Goal: Transaction & Acquisition: Purchase product/service

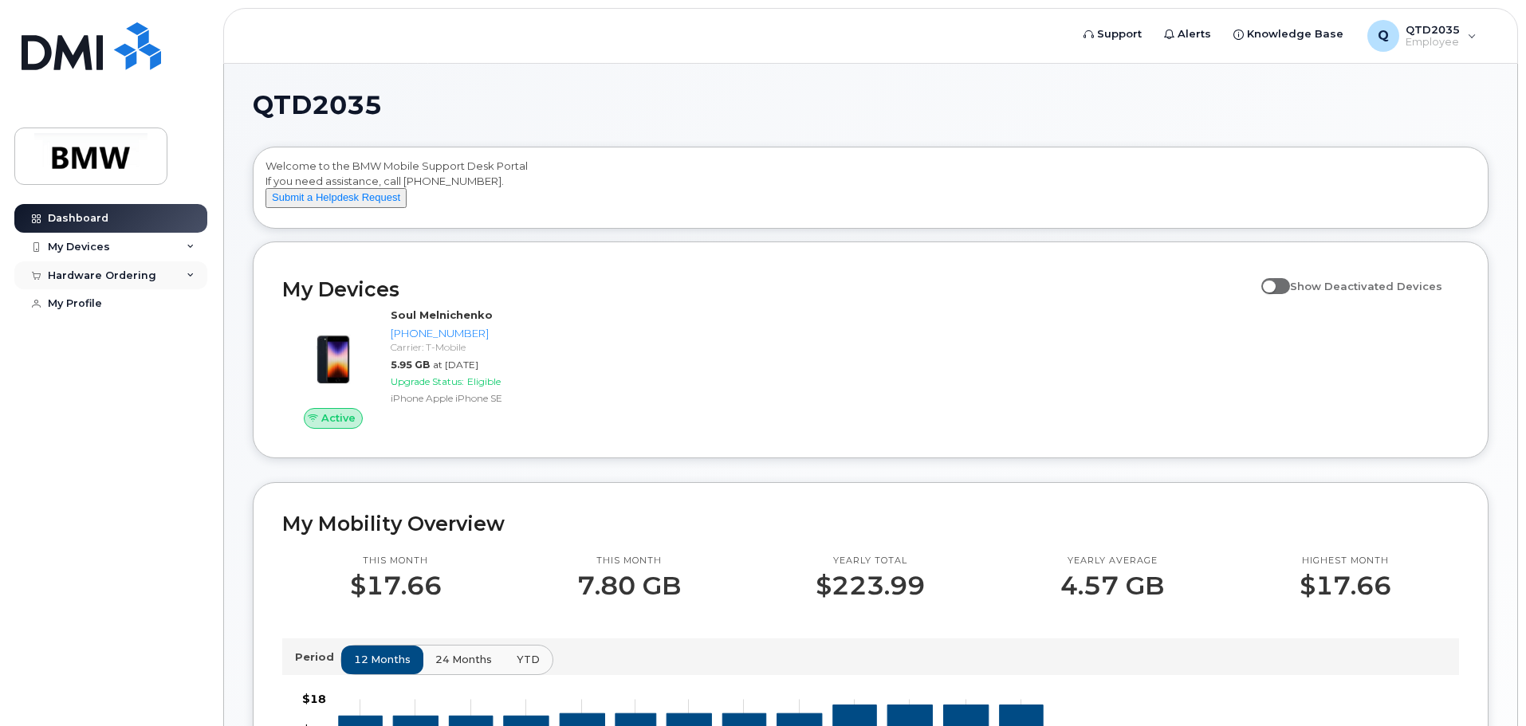
click at [116, 268] on div "Hardware Ordering" at bounding box center [110, 275] width 193 height 29
click at [92, 306] on div "New Order" at bounding box center [85, 304] width 61 height 14
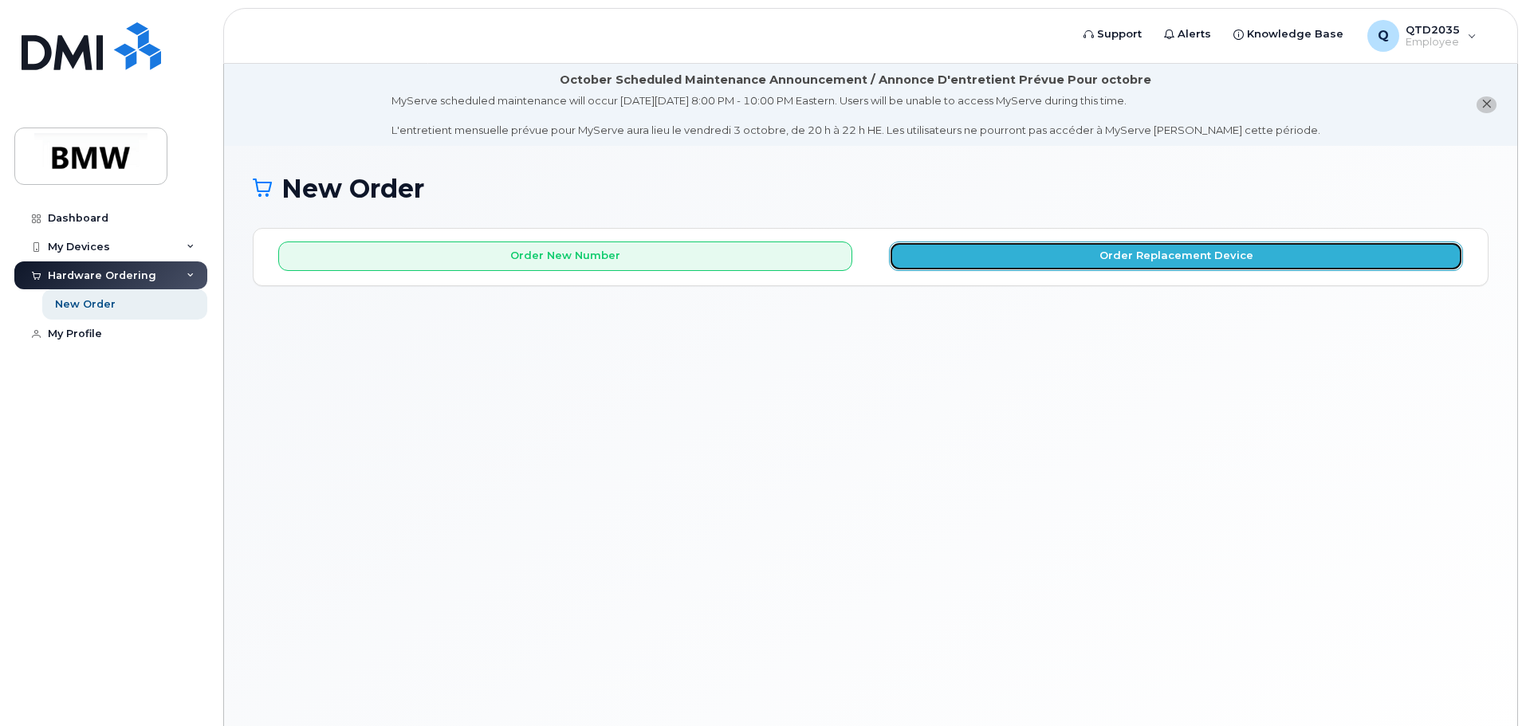
click at [1079, 257] on button "Order Replacement Device" at bounding box center [1176, 256] width 574 height 29
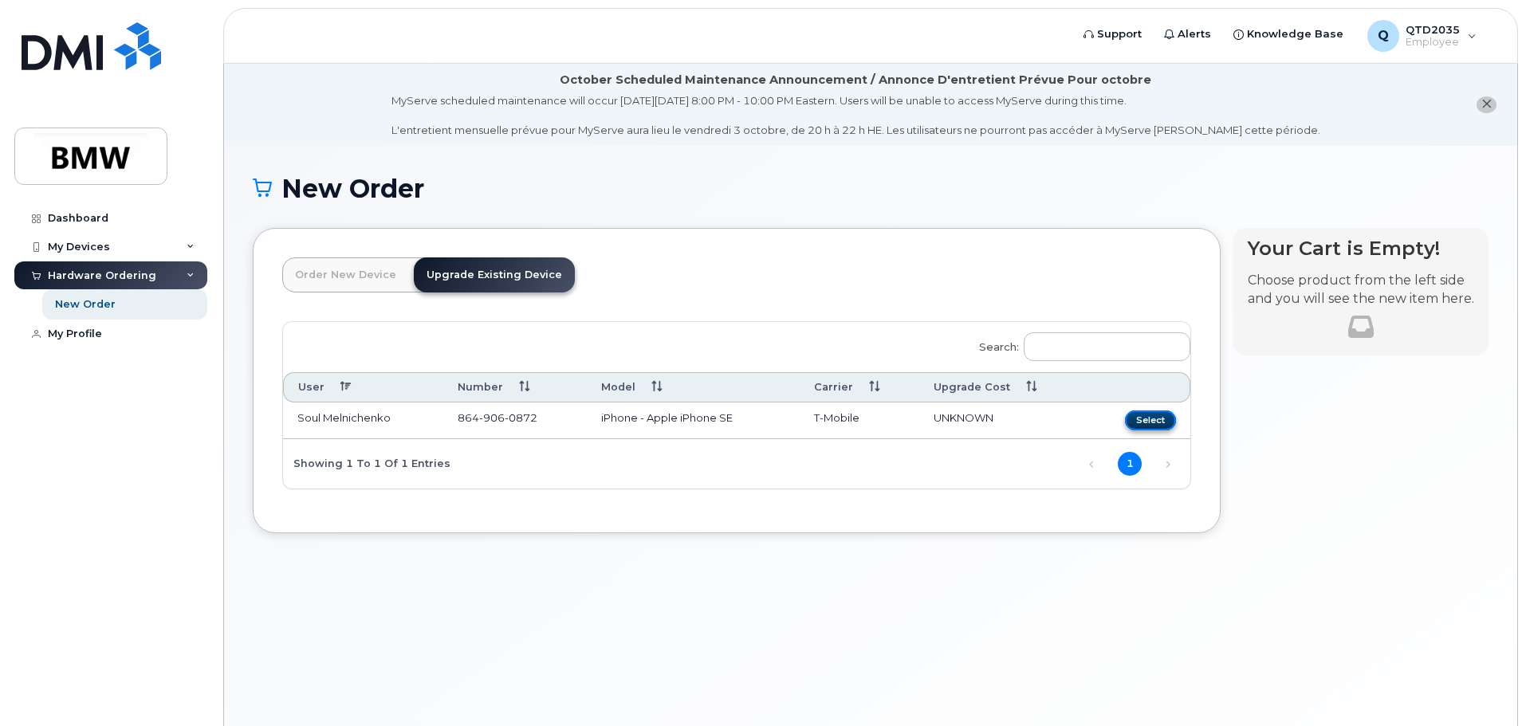
click at [1140, 419] on button "Select" at bounding box center [1150, 420] width 51 height 20
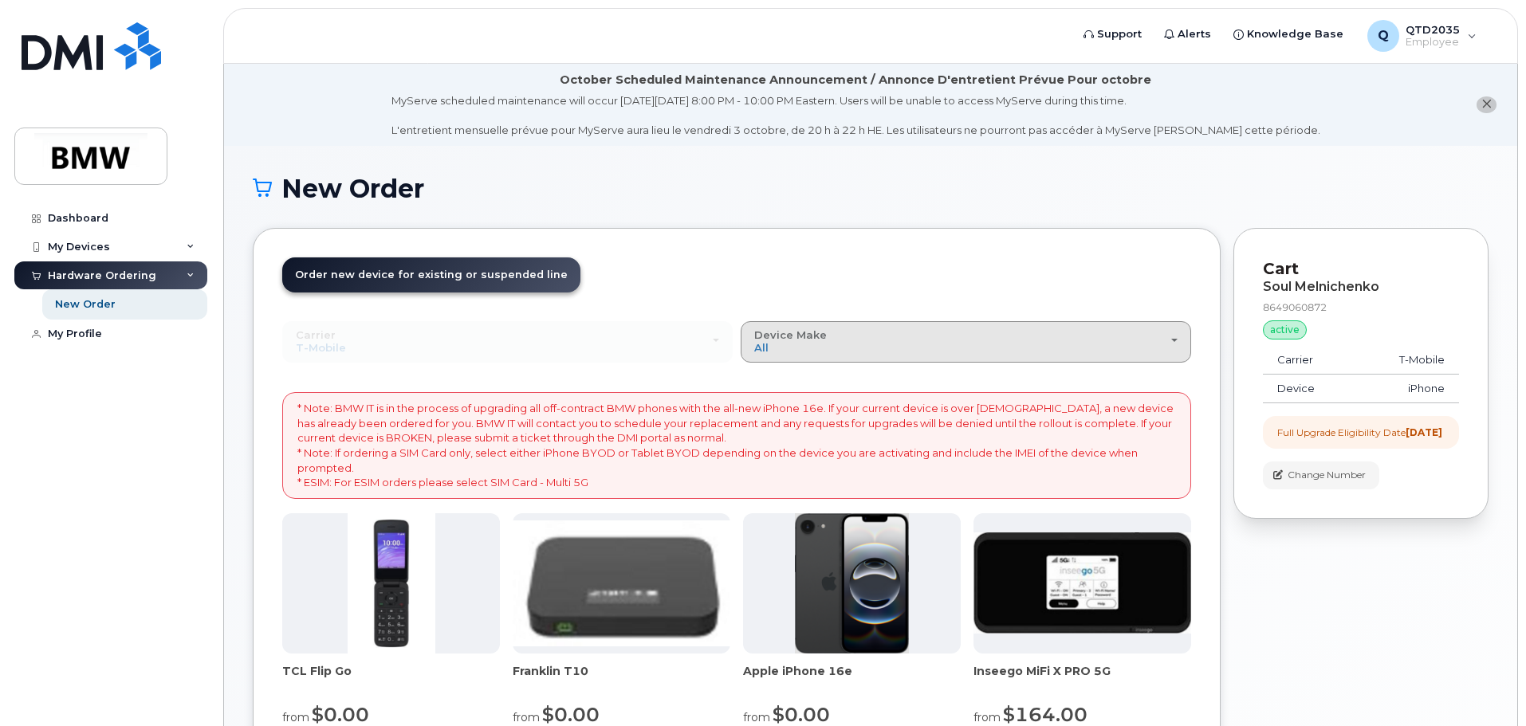
click at [799, 333] on span "Device Make" at bounding box center [790, 334] width 73 height 13
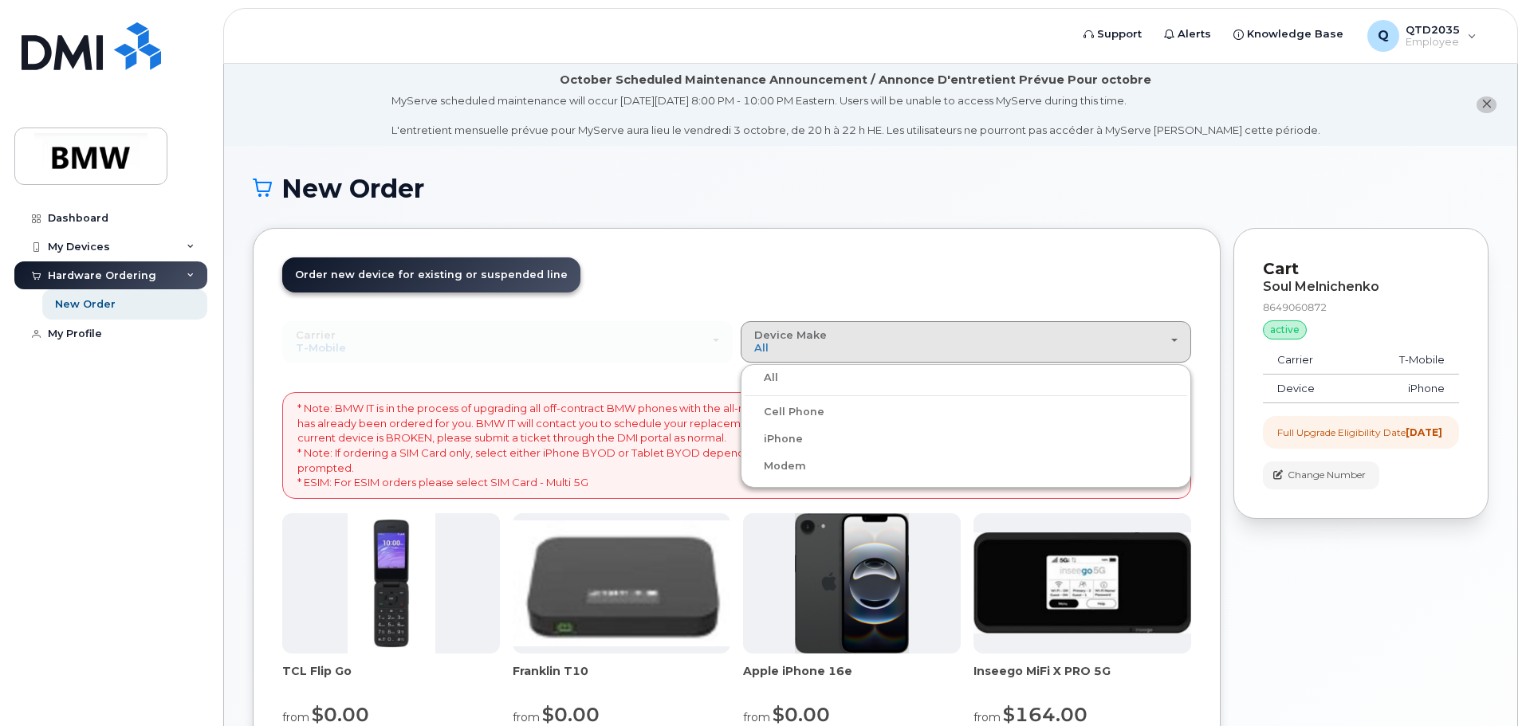
click at [786, 440] on label "iPhone" at bounding box center [773, 439] width 58 height 19
click at [0, 0] on input "iPhone" at bounding box center [0, 0] width 0 height 0
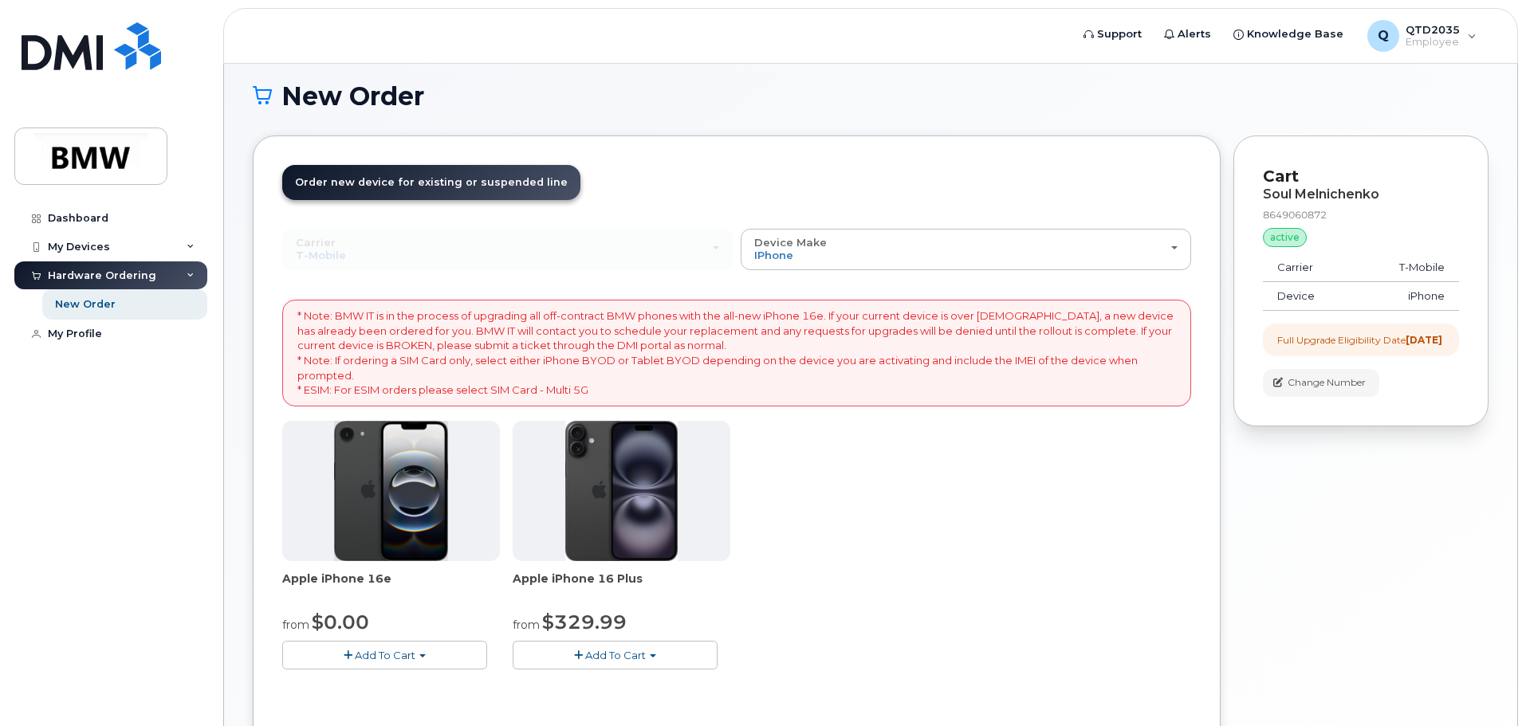
scroll to position [239, 0]
